Goal: Transaction & Acquisition: Book appointment/travel/reservation

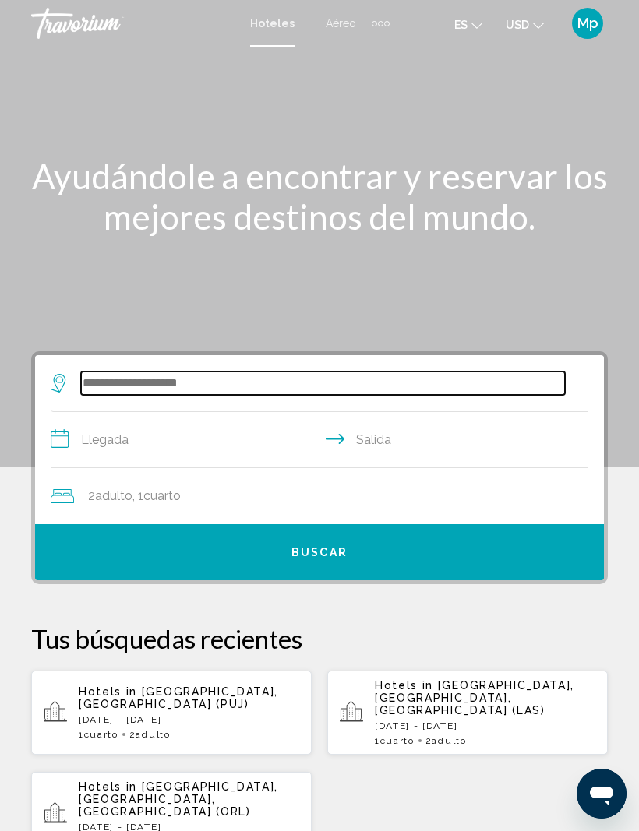
click at [117, 380] on input "Search widget" at bounding box center [323, 382] width 484 height 23
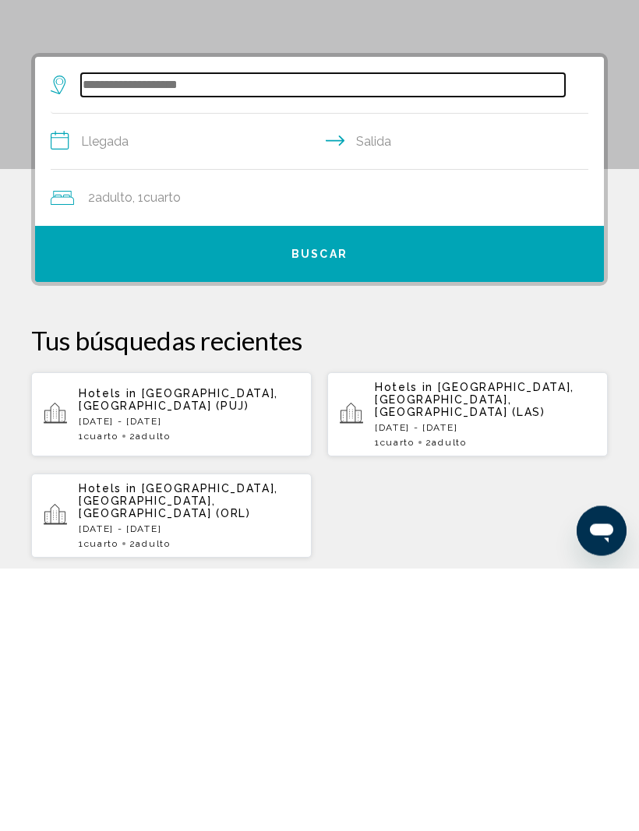
scroll to position [37, 0]
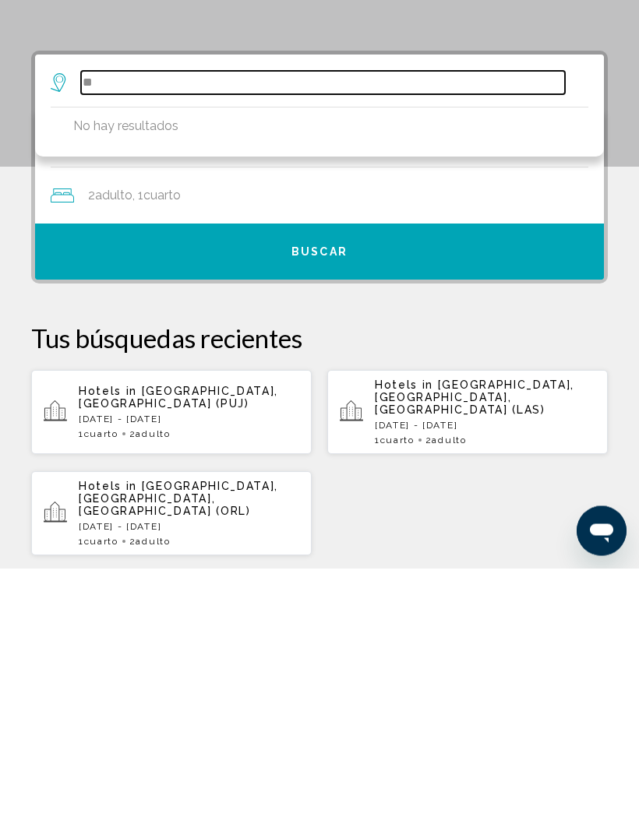
type input "*"
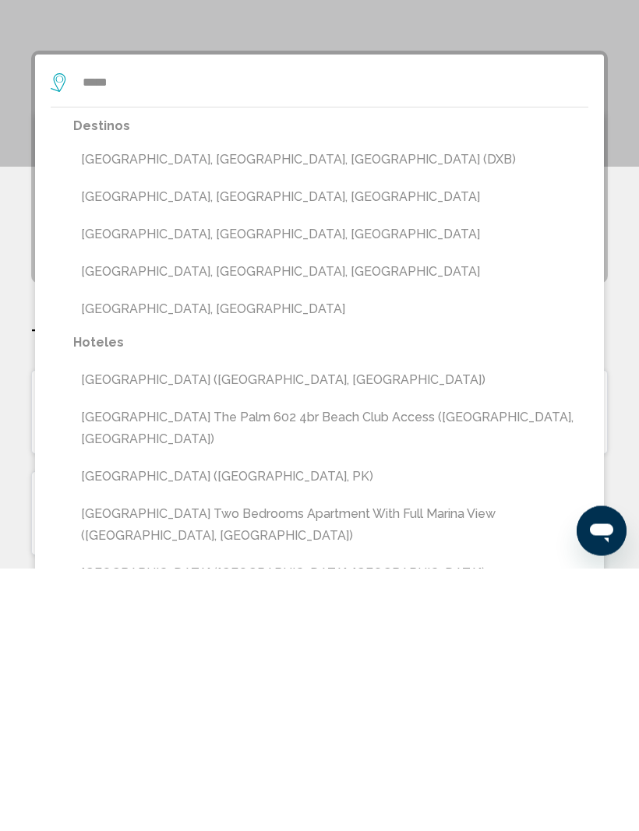
click at [303, 408] on button "[GEOGRAPHIC_DATA], [GEOGRAPHIC_DATA], [GEOGRAPHIC_DATA] (DXB)" at bounding box center [330, 423] width 515 height 30
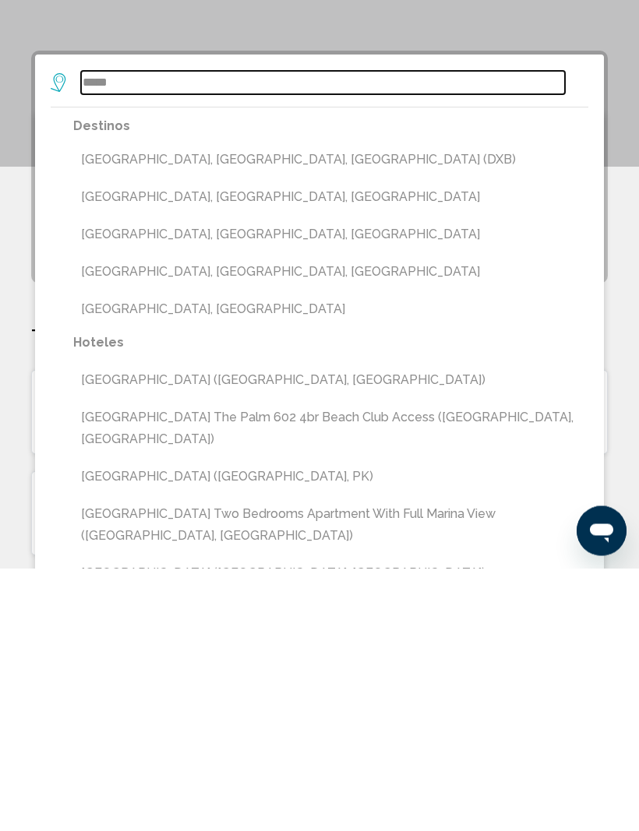
type input "**********"
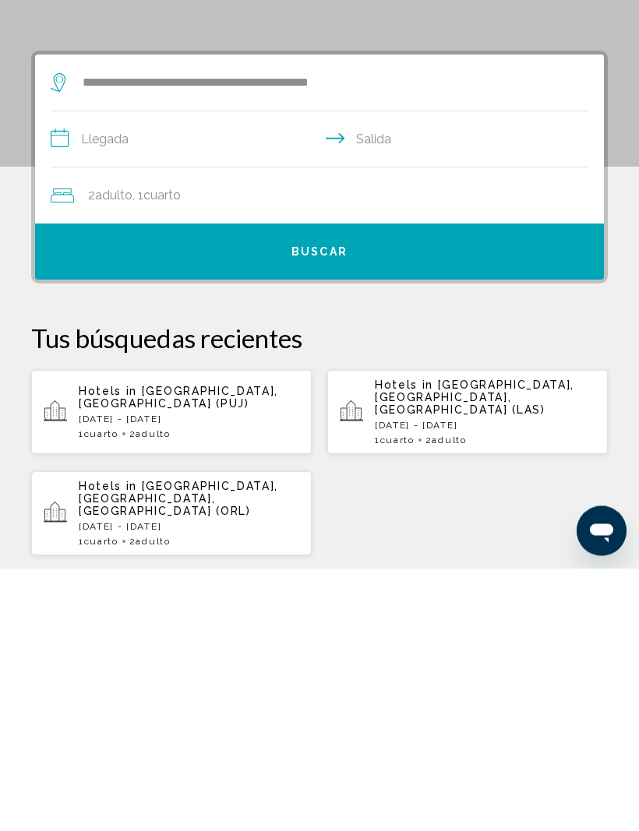
click at [121, 375] on input "**********" at bounding box center [323, 405] width 544 height 60
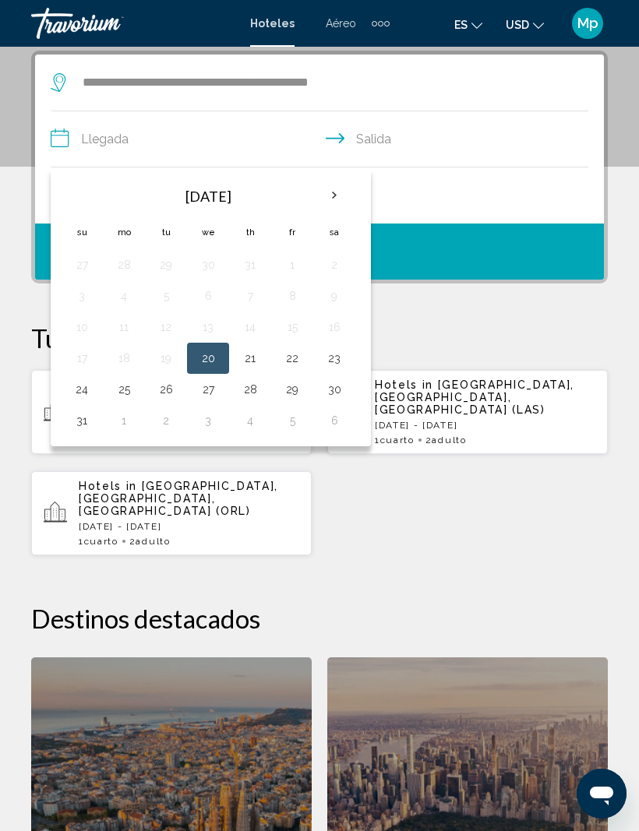
click at [338, 204] on th "Next month" at bounding box center [334, 195] width 42 height 34
click at [326, 199] on th "Next month" at bounding box center [334, 195] width 42 height 34
click at [164, 329] on button "14" at bounding box center [165, 327] width 25 height 22
click at [337, 325] on button "18" at bounding box center [334, 327] width 25 height 22
type input "**********"
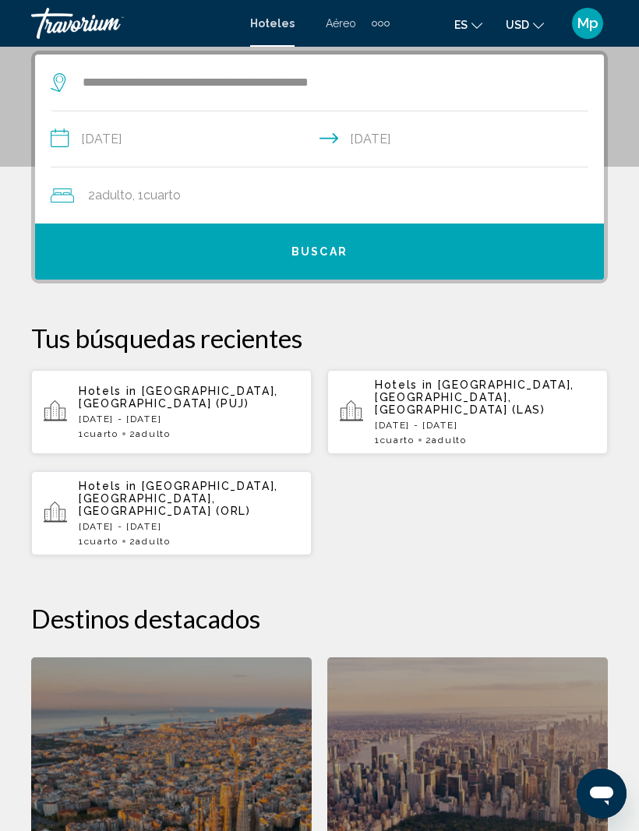
click at [383, 241] on button "Buscar" at bounding box center [319, 252] width 568 height 56
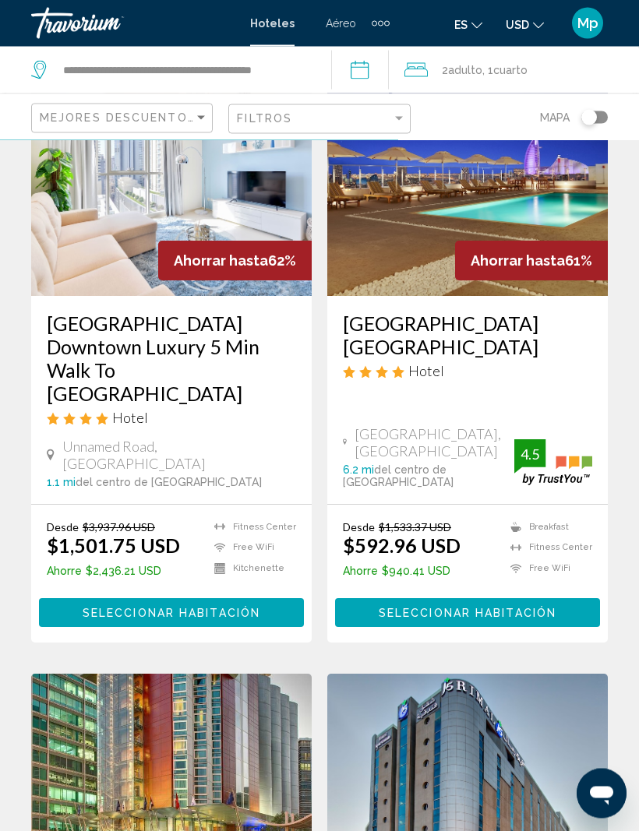
scroll to position [176, 0]
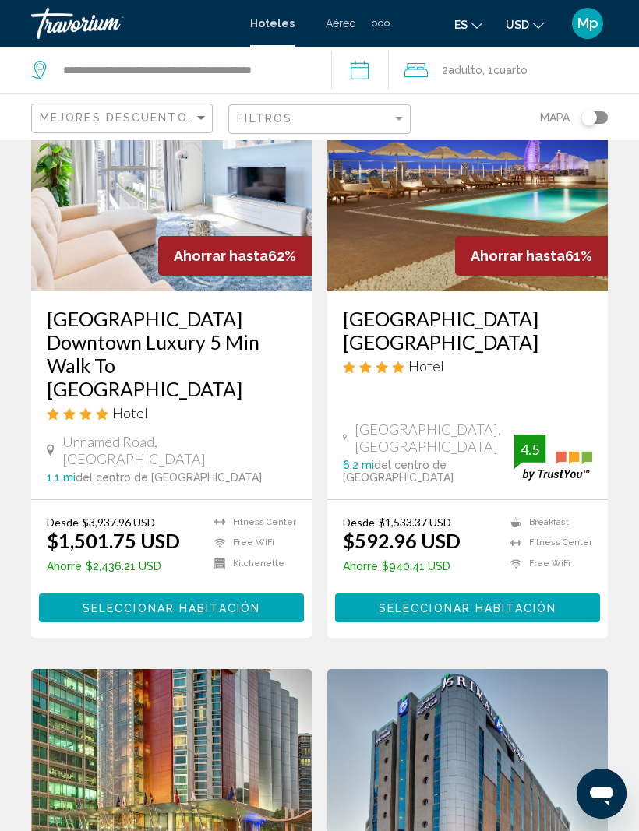
click at [160, 602] on span "Seleccionar habitación" at bounding box center [172, 608] width 178 height 12
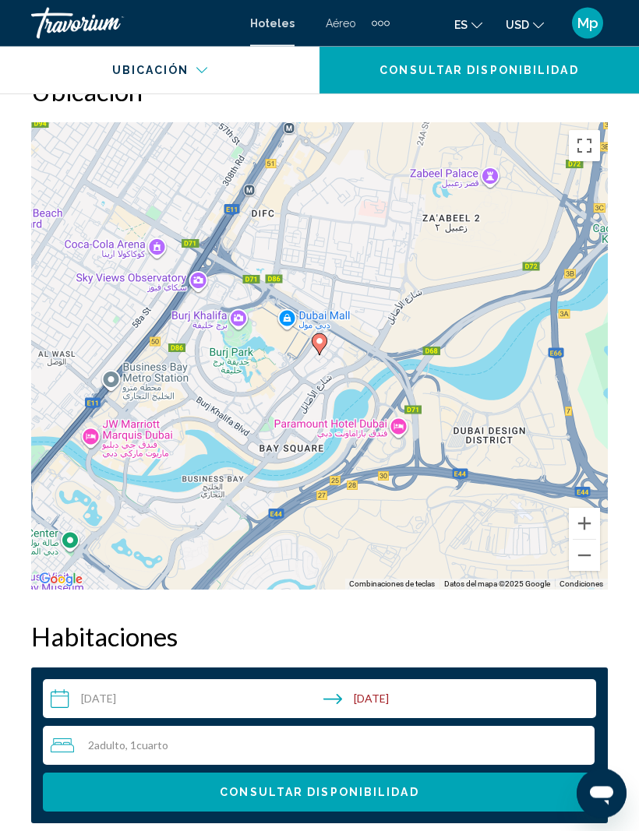
scroll to position [1895, 0]
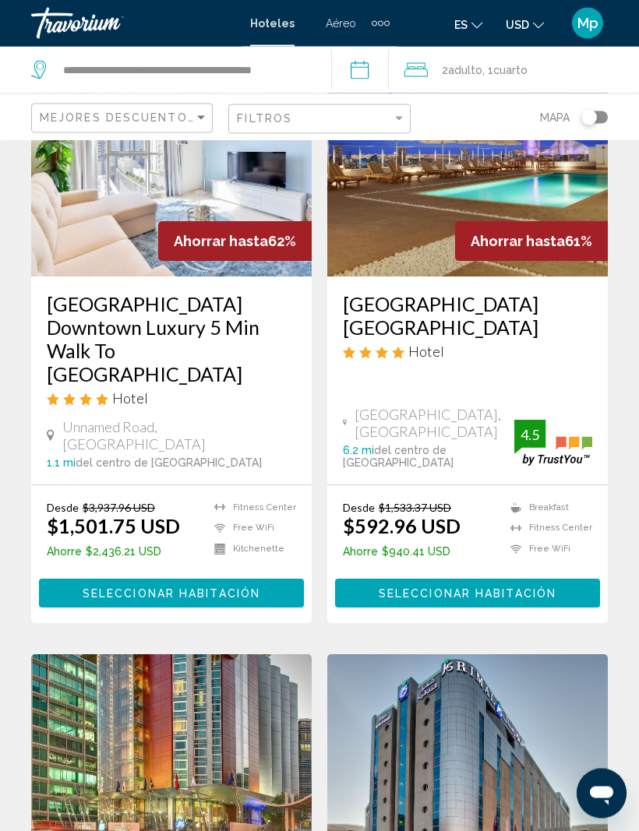
scroll to position [193, 0]
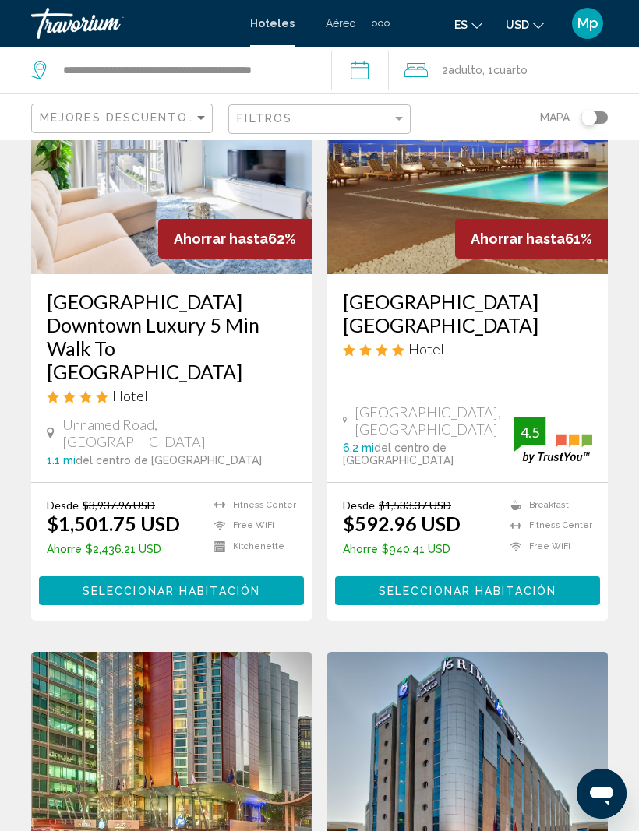
click at [497, 585] on span "Seleccionar habitación" at bounding box center [467, 591] width 178 height 12
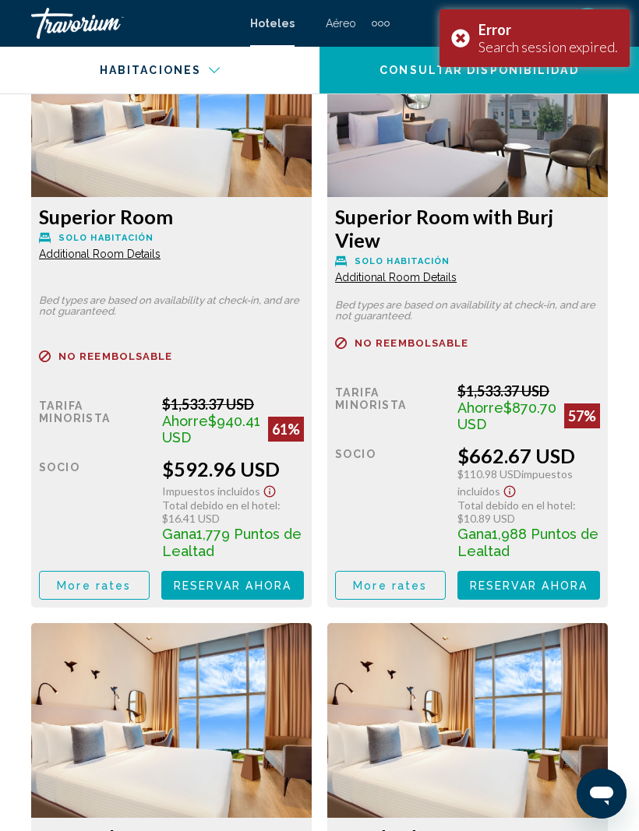
scroll to position [2877, 0]
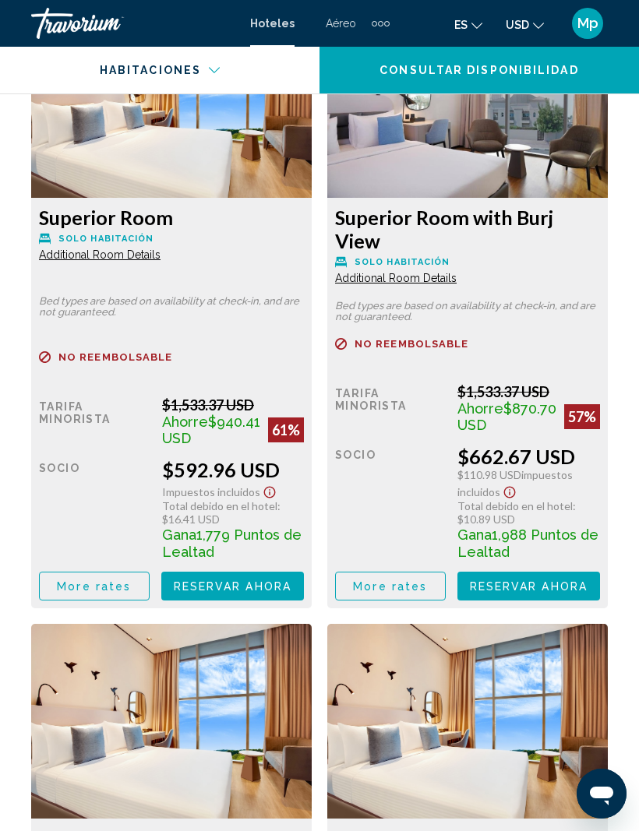
click at [247, 580] on span "Reservar ahora" at bounding box center [233, 586] width 118 height 12
click at [247, 577] on circle "Main content" at bounding box center [240, 585] width 25 height 25
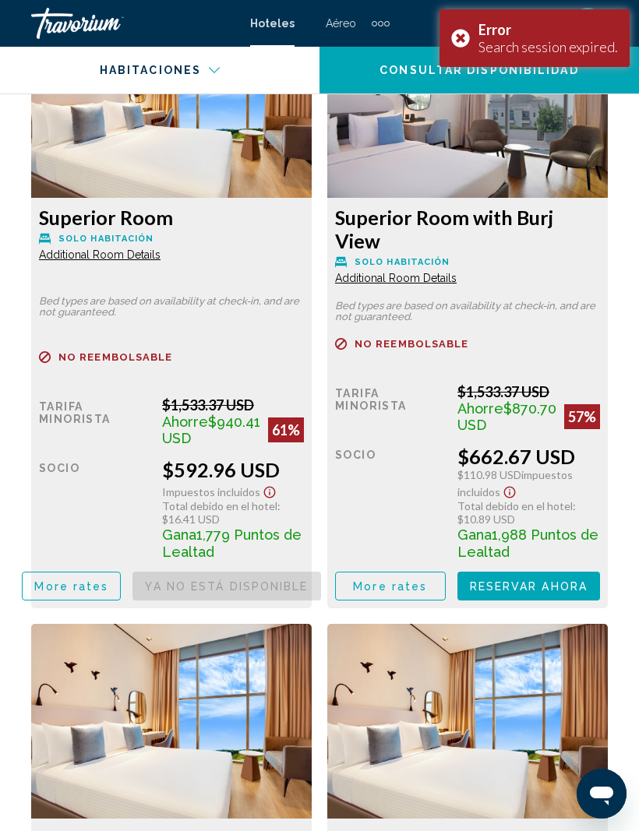
click at [450, 37] on div "Error Search session expired." at bounding box center [534, 38] width 190 height 58
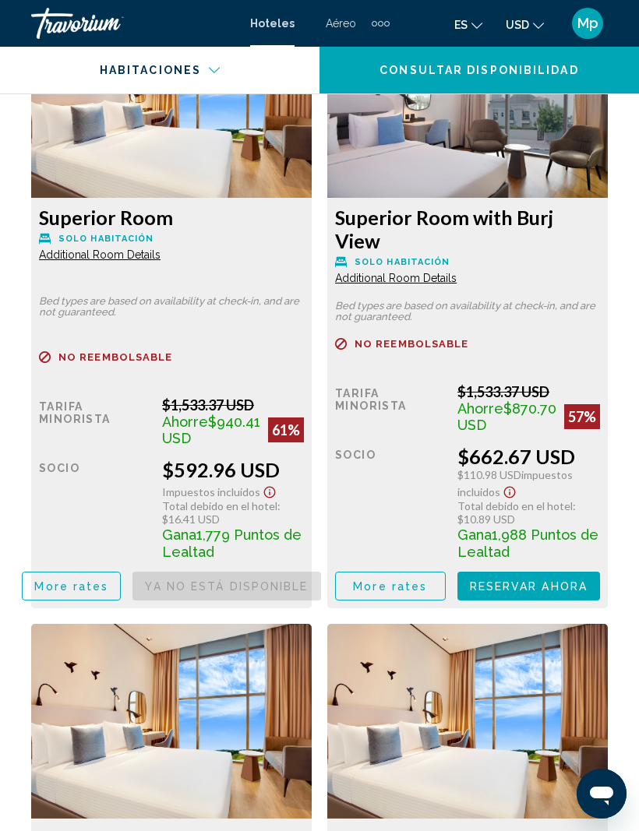
click at [90, 580] on span "More rates" at bounding box center [71, 586] width 74 height 12
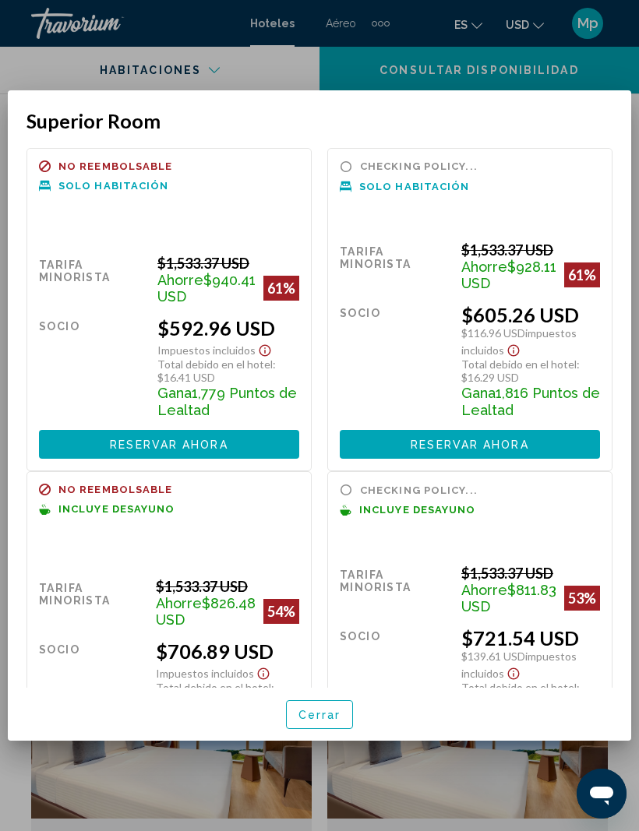
scroll to position [0, 0]
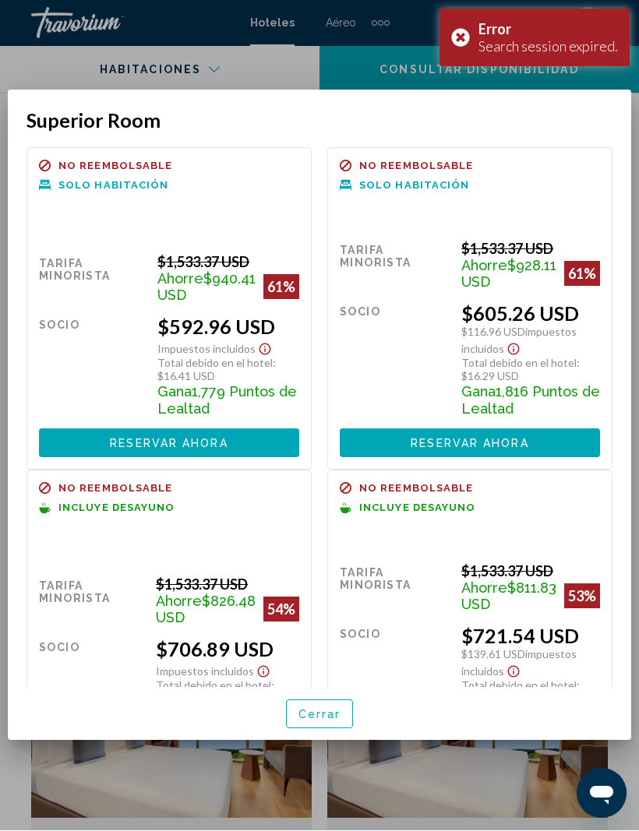
click at [460, 37] on div "Error Search session expired." at bounding box center [534, 38] width 190 height 58
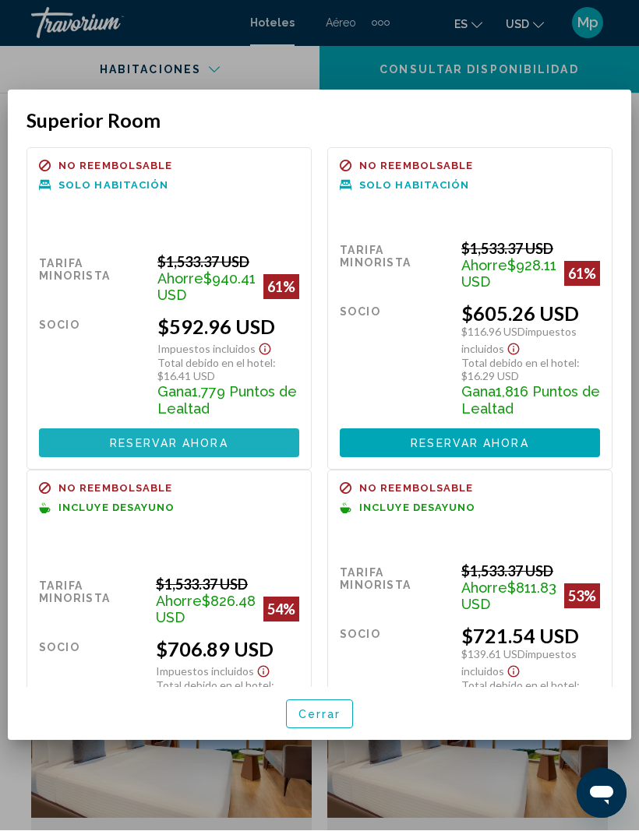
click at [252, 451] on button "Reservar ahora Ya no está disponible" at bounding box center [169, 443] width 260 height 29
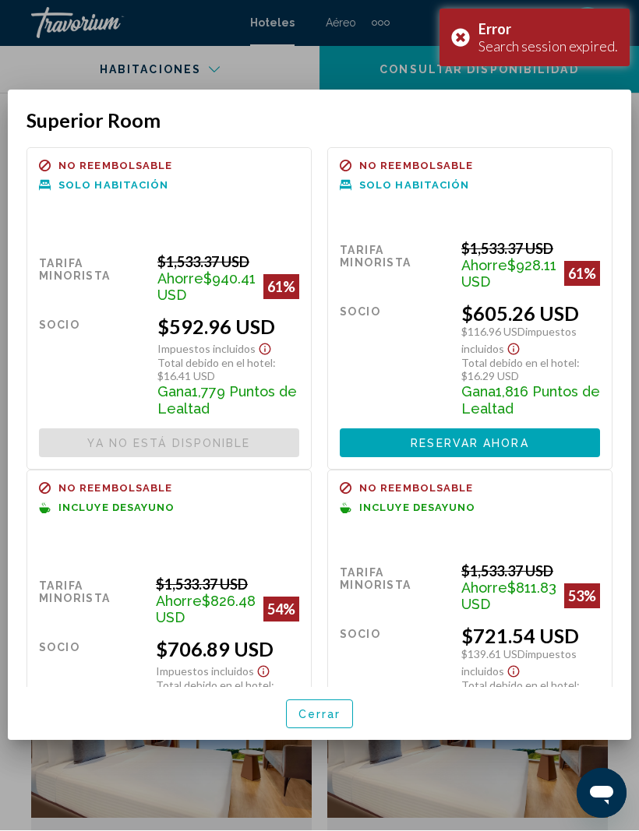
click at [318, 721] on span "Cerrar" at bounding box center [319, 715] width 43 height 12
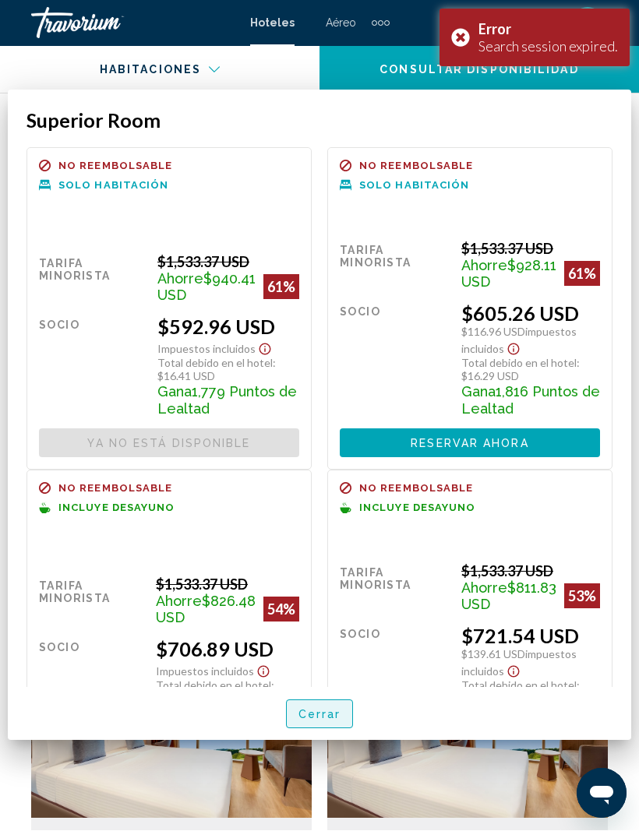
scroll to position [2877, 0]
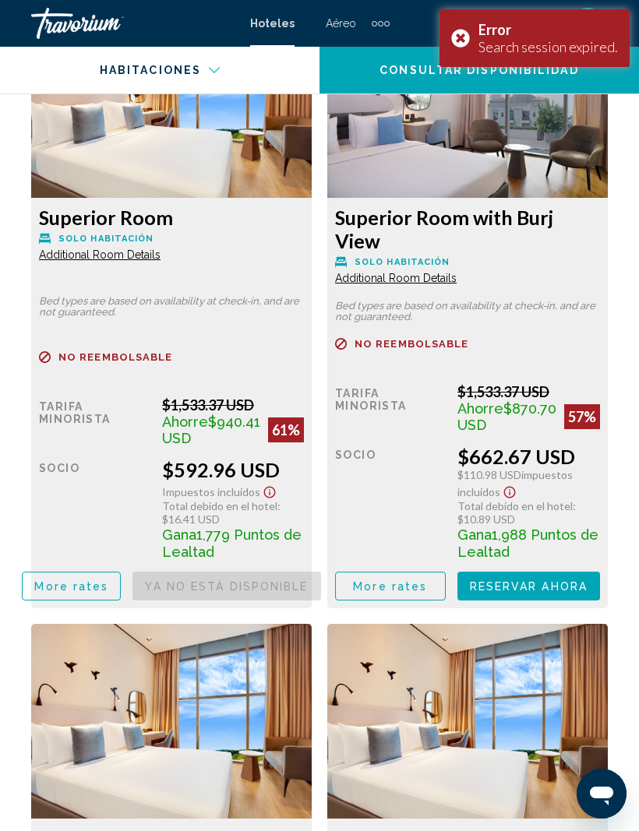
click at [468, 35] on div "Error Search session expired." at bounding box center [534, 38] width 190 height 58
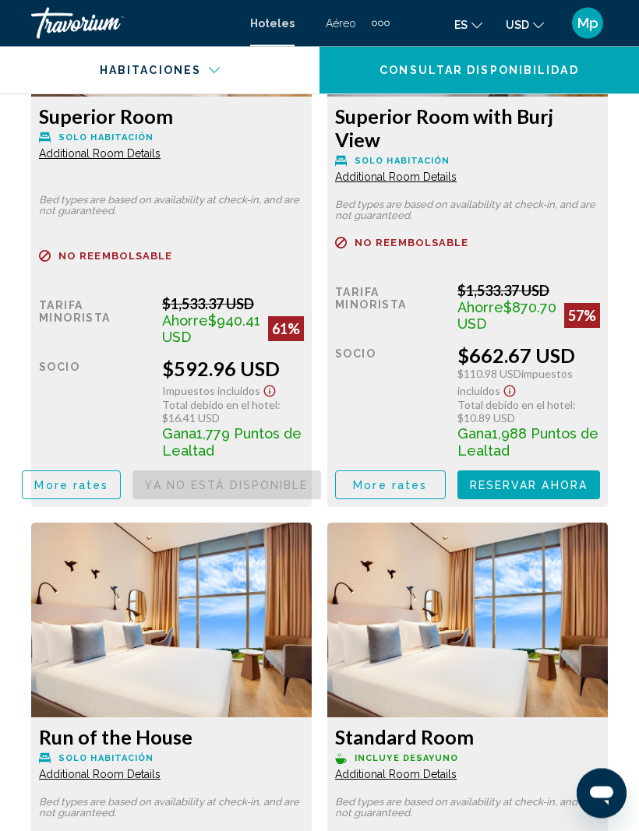
scroll to position [2980, 0]
